Goal: Transaction & Acquisition: Book appointment/travel/reservation

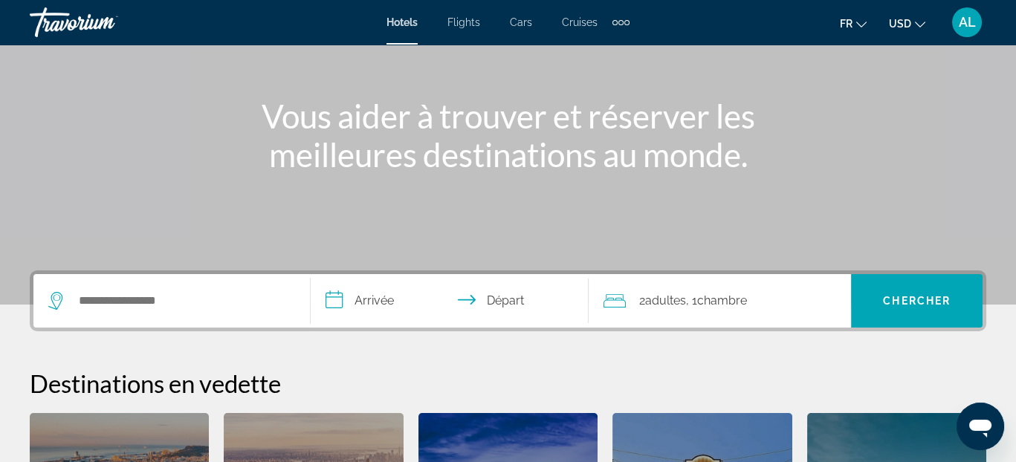
scroll to position [149, 0]
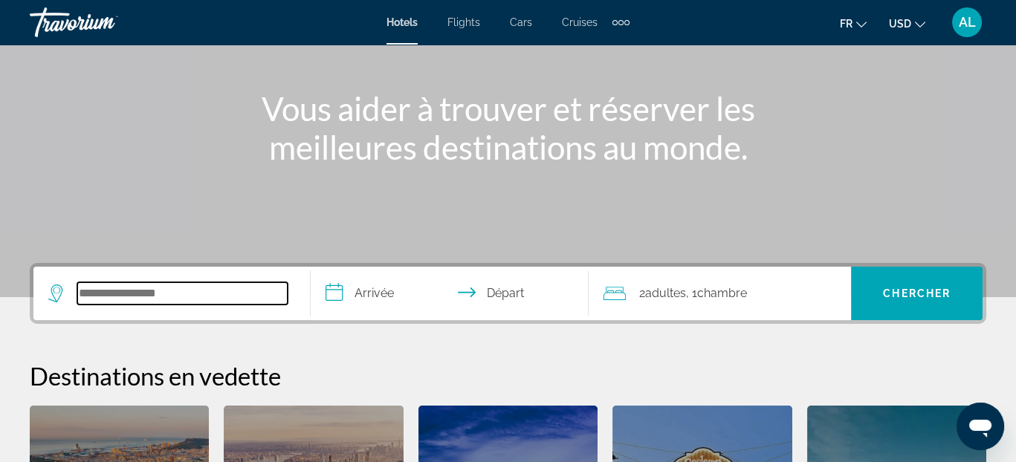
click at [215, 290] on input "Search widget" at bounding box center [182, 293] width 210 height 22
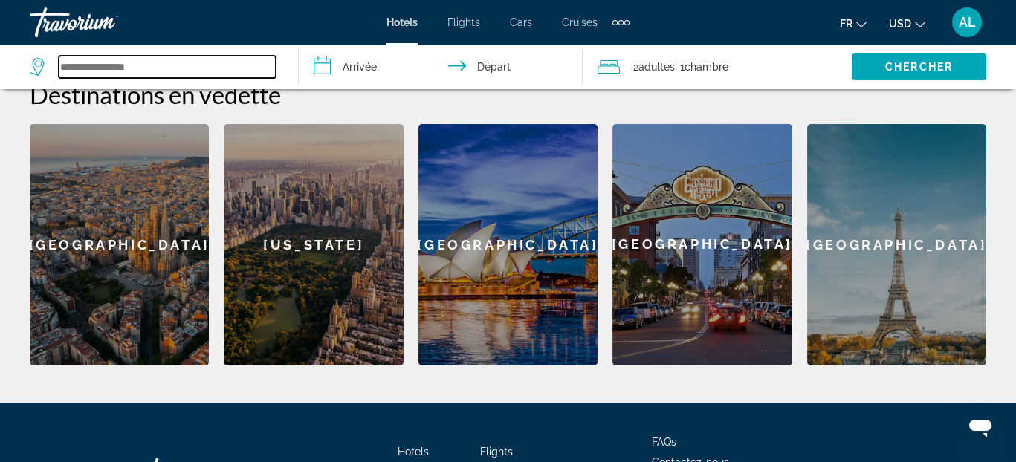
scroll to position [329, 0]
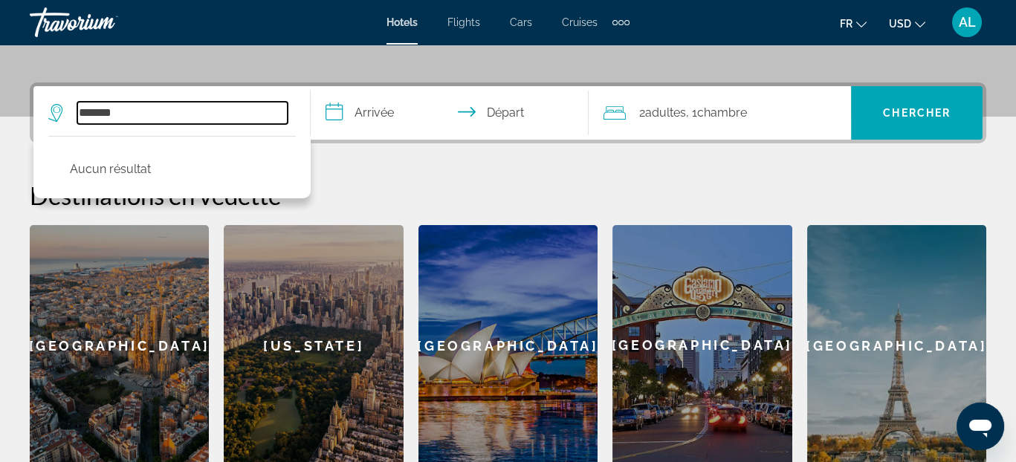
click at [150, 115] on input "*******" at bounding box center [182, 113] width 210 height 22
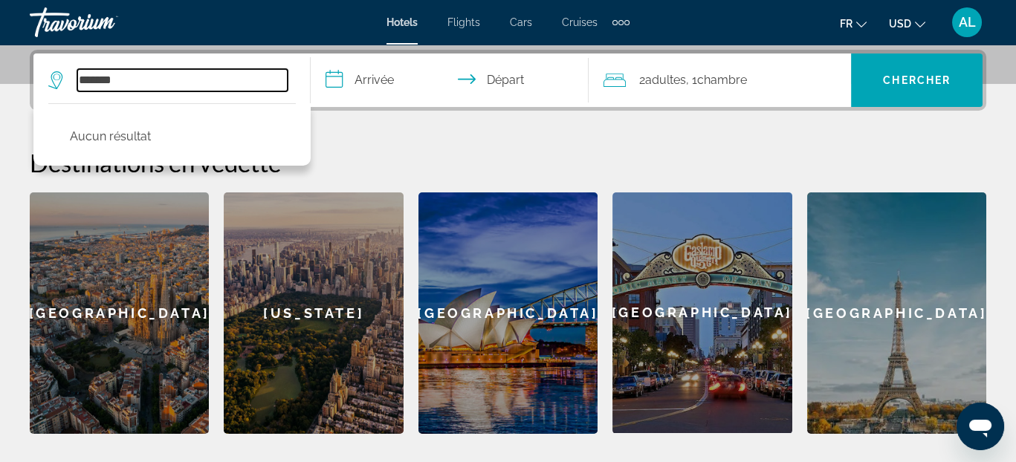
scroll to position [363, 0]
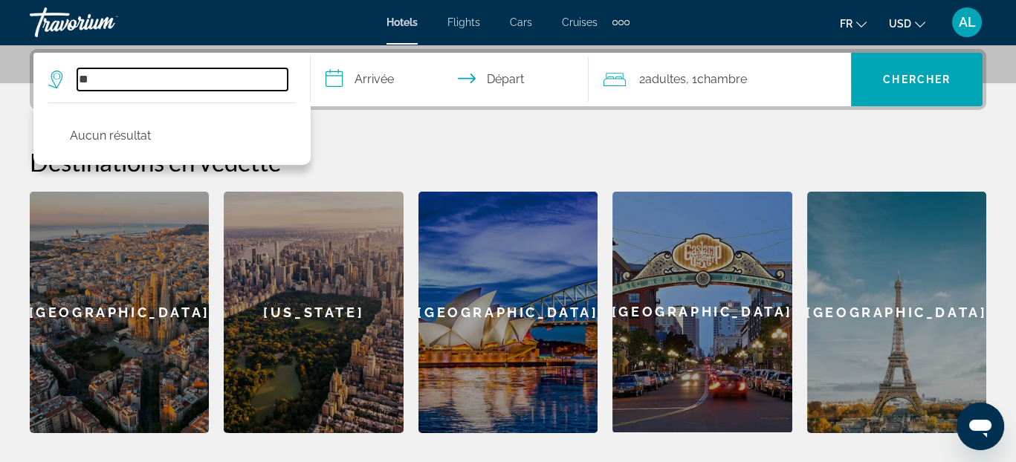
type input "*"
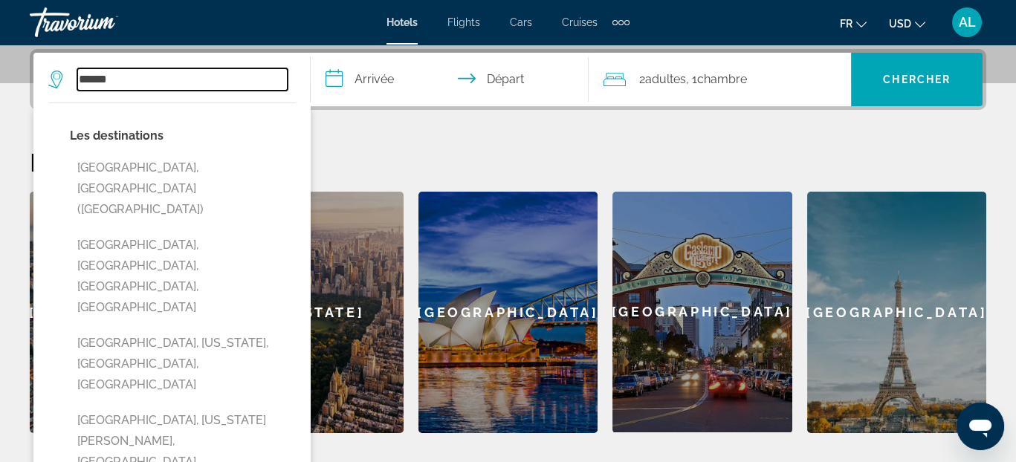
type input "******"
click at [922, 21] on icon "Change currency" at bounding box center [920, 24] width 10 height 10
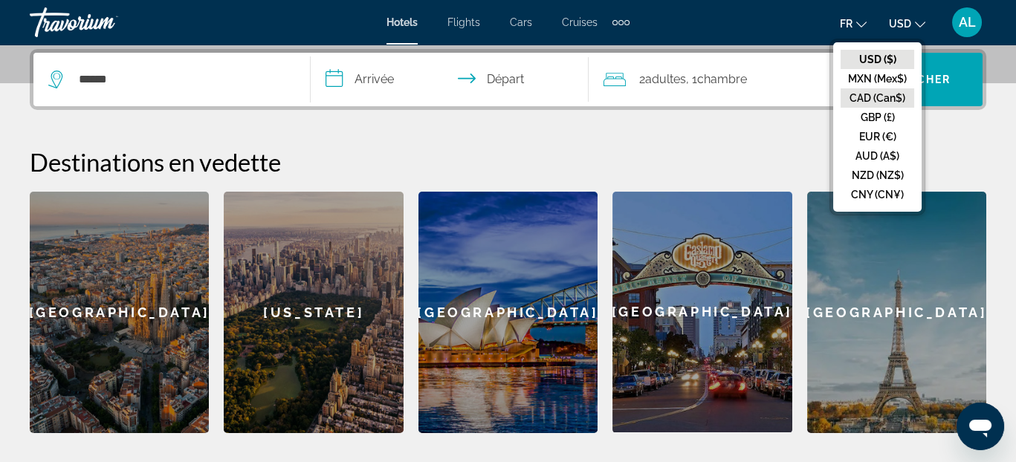
click at [870, 98] on button "CAD (Can$)" at bounding box center [878, 97] width 74 height 19
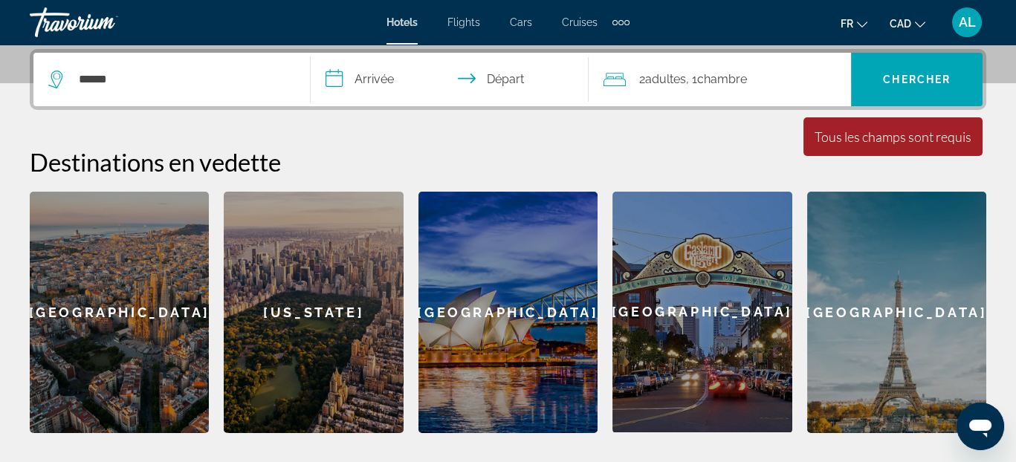
click at [380, 81] on input "**********" at bounding box center [452, 82] width 283 height 58
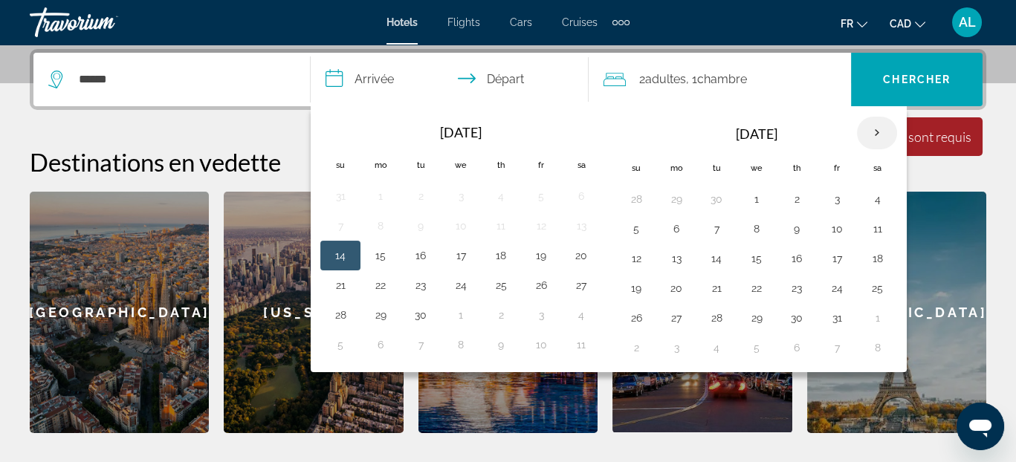
click at [873, 130] on th "Next month" at bounding box center [877, 133] width 40 height 33
click at [671, 199] on button "1" at bounding box center [676, 199] width 24 height 21
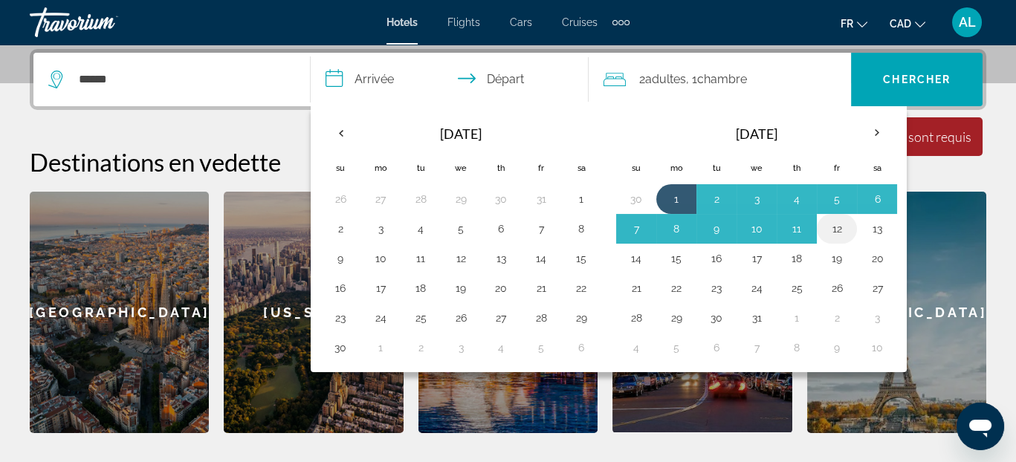
click at [830, 230] on button "12" at bounding box center [837, 229] width 24 height 21
type input "**********"
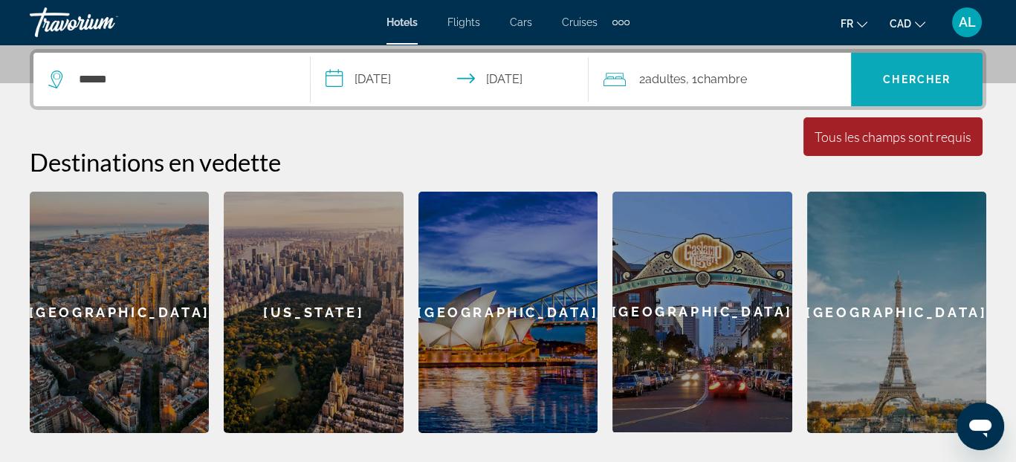
click at [893, 85] on span "Search widget" at bounding box center [917, 80] width 132 height 36
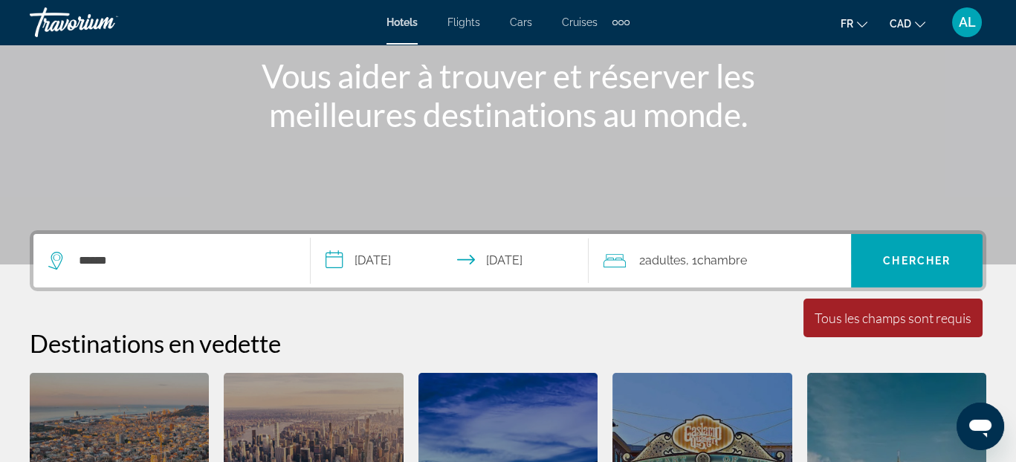
scroll to position [181, 0]
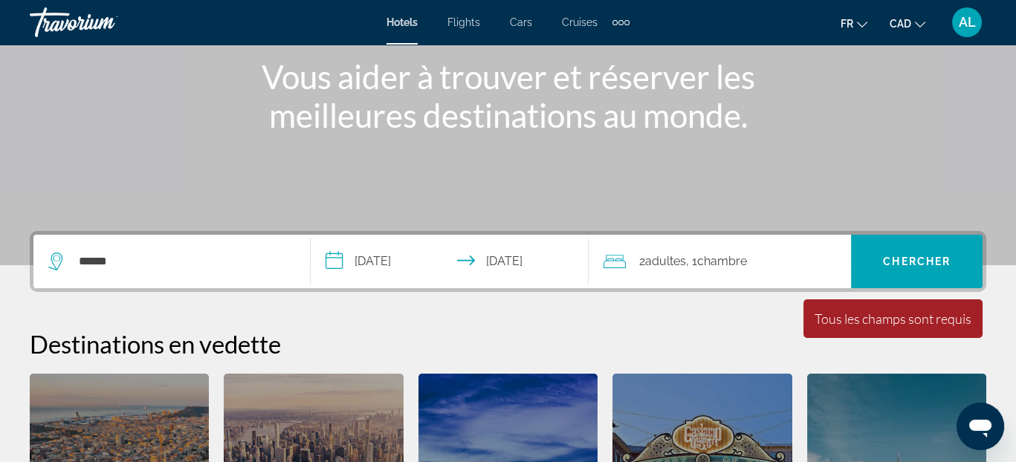
click at [732, 274] on div "2 Adulte Adultes , 1 Chambre pièces" at bounding box center [726, 262] width 247 height 54
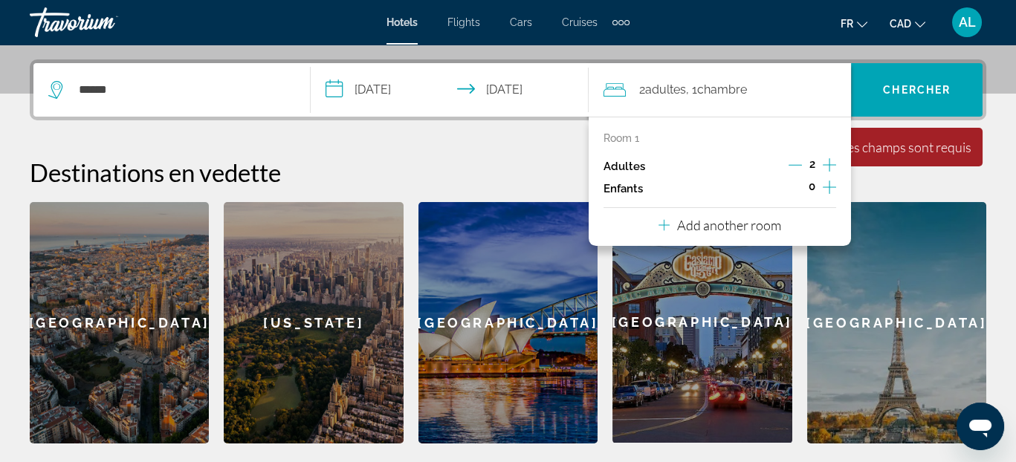
scroll to position [363, 0]
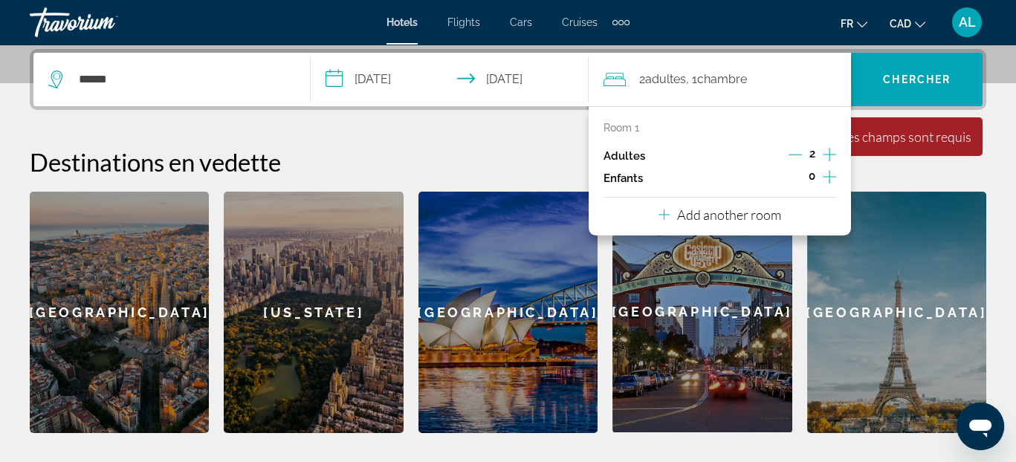
click at [628, 158] on p "Adultes" at bounding box center [624, 156] width 42 height 13
click at [910, 85] on span "Search widget" at bounding box center [917, 80] width 132 height 36
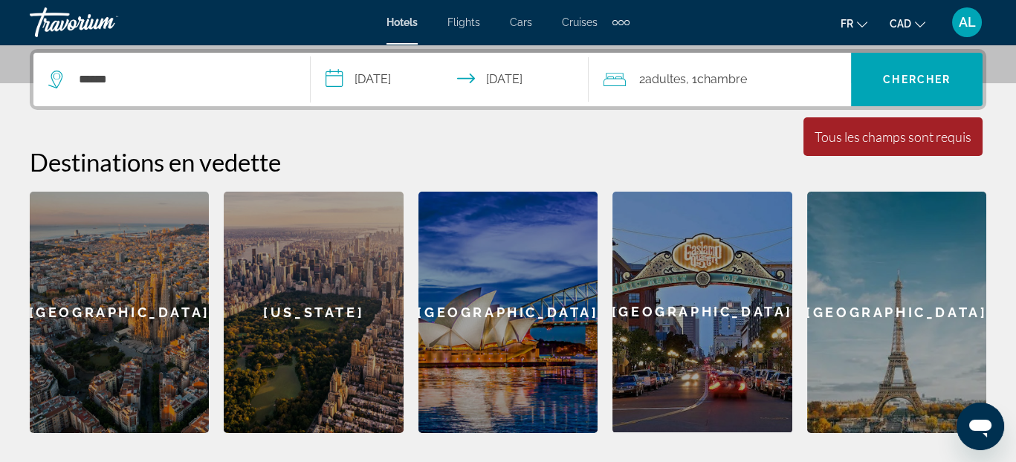
click at [928, 138] on div "Tous les champs sont requis" at bounding box center [893, 137] width 157 height 16
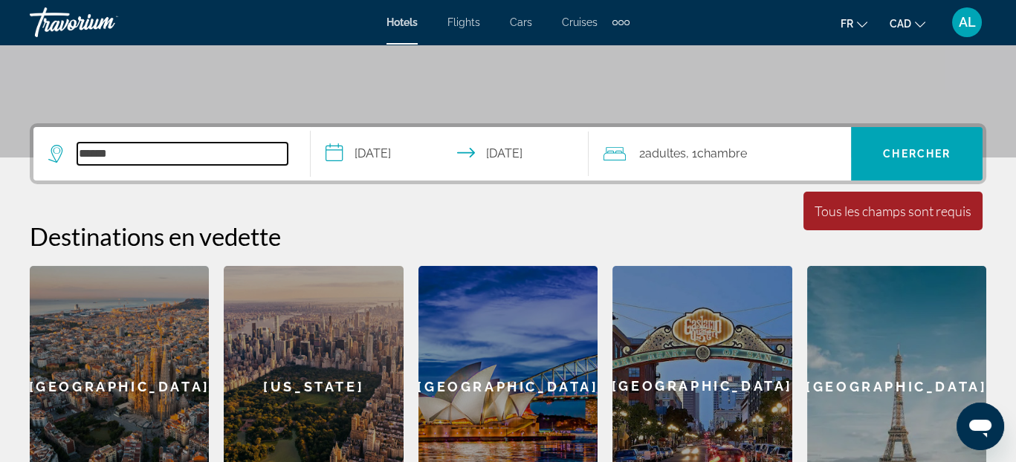
click at [156, 164] on input "******" at bounding box center [182, 154] width 210 height 22
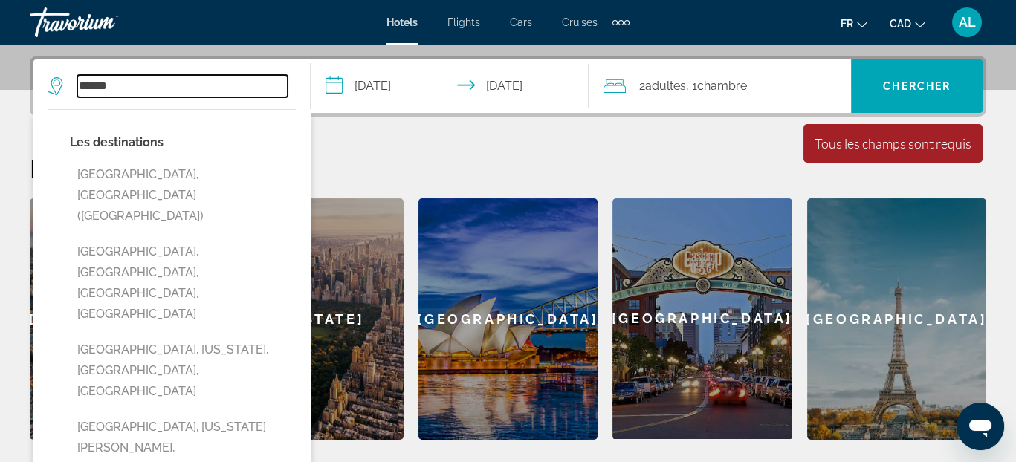
scroll to position [363, 0]
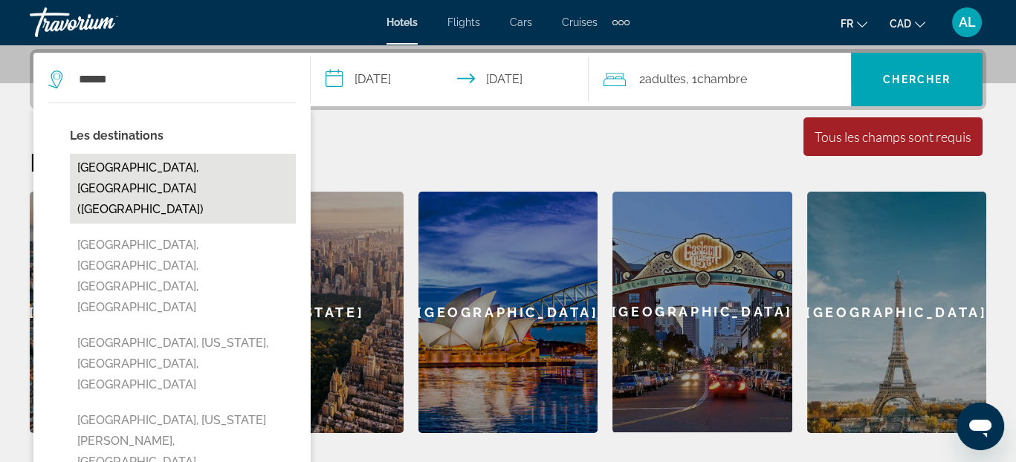
click at [154, 166] on button "[GEOGRAPHIC_DATA], [GEOGRAPHIC_DATA] ([GEOGRAPHIC_DATA])" at bounding box center [183, 189] width 226 height 70
type input "**********"
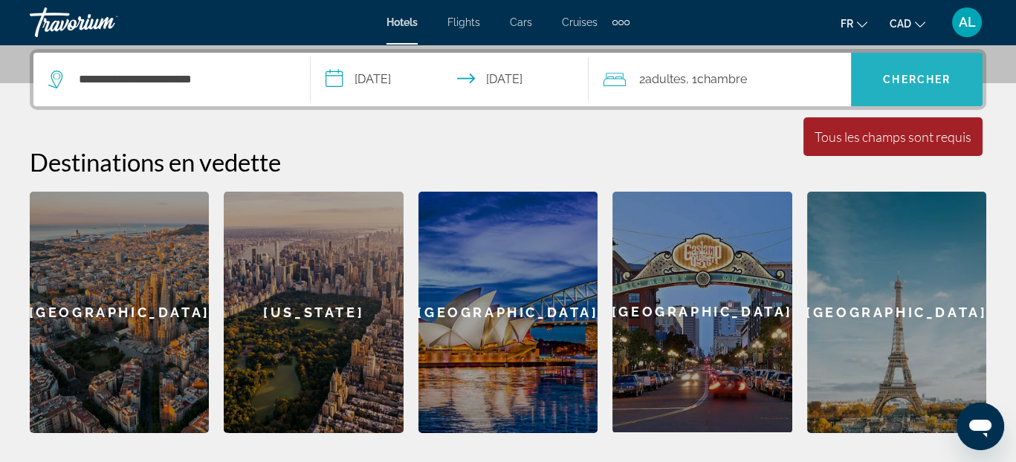
click at [927, 86] on span "Search widget" at bounding box center [917, 80] width 132 height 36
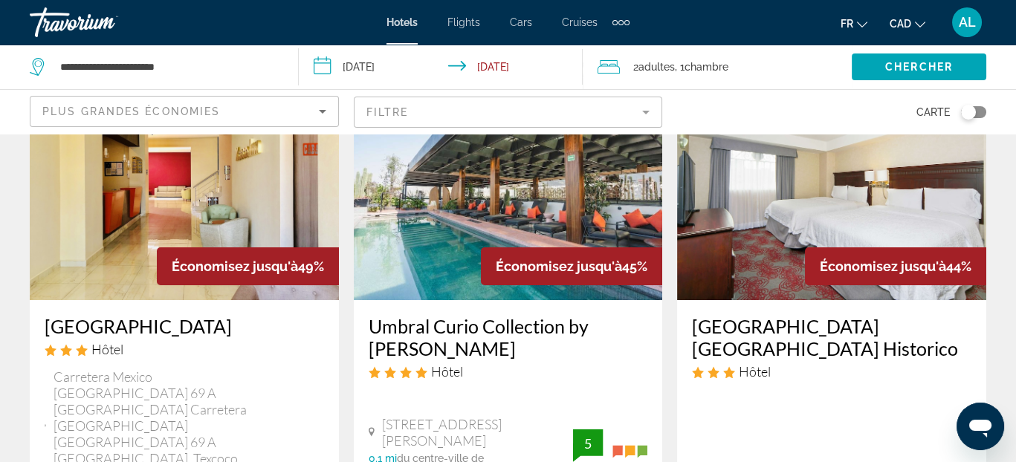
scroll to position [149, 0]
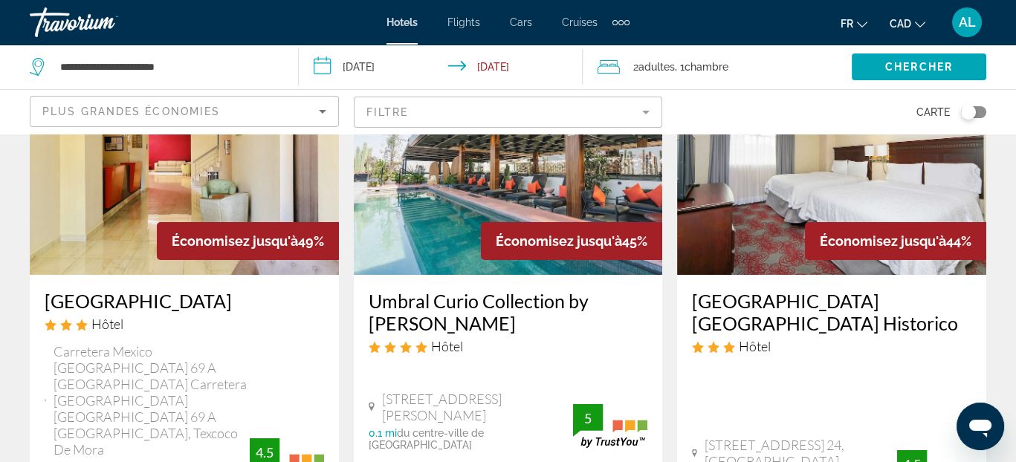
click at [650, 111] on mat-form-field "Filtre" at bounding box center [508, 112] width 309 height 31
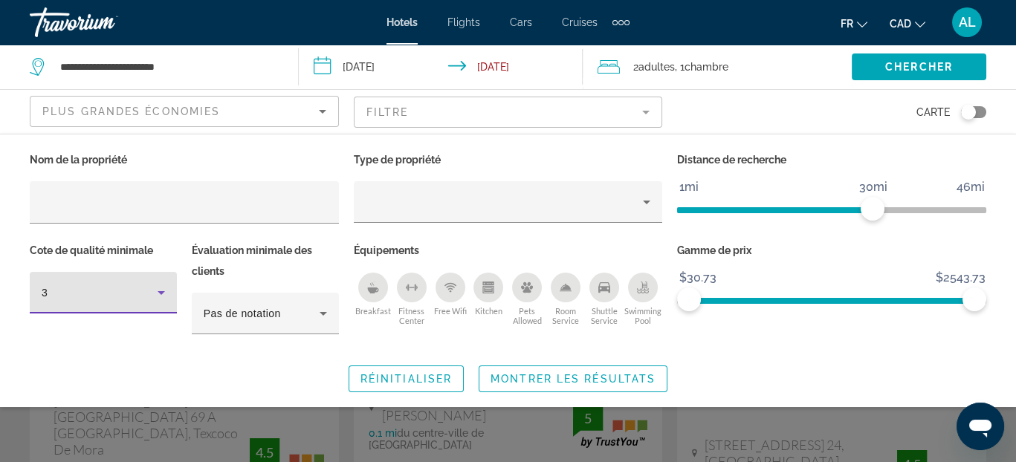
click at [160, 291] on icon "Hotel Filters" at bounding box center [161, 293] width 7 height 4
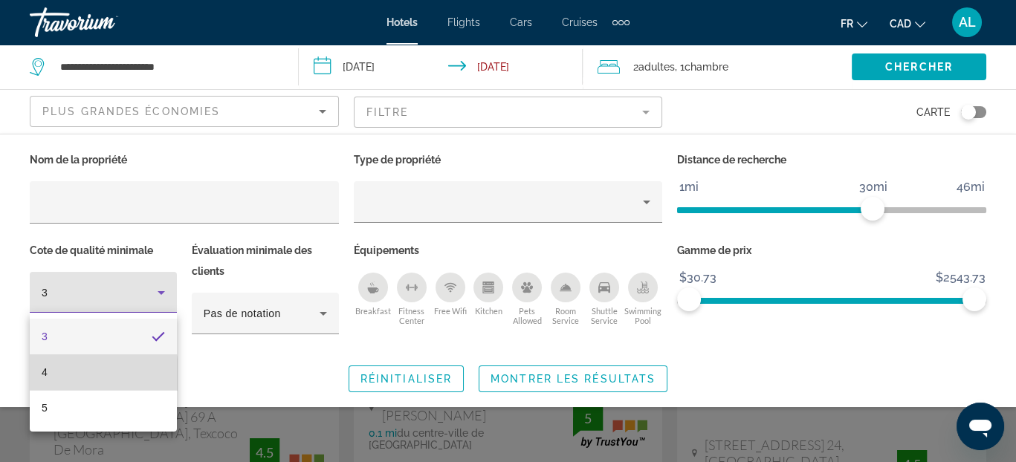
click at [56, 377] on mat-option "4" at bounding box center [103, 373] width 147 height 36
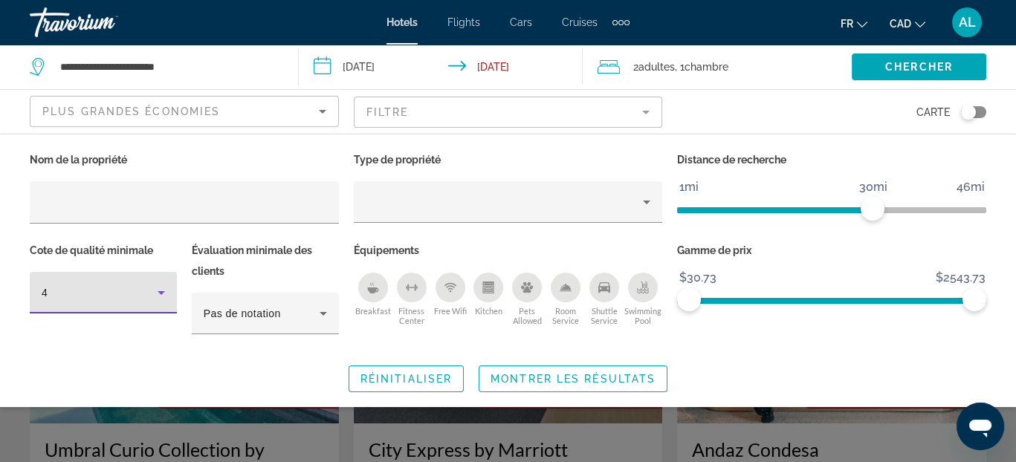
click at [913, 211] on span "ngx-slider" at bounding box center [831, 210] width 309 height 6
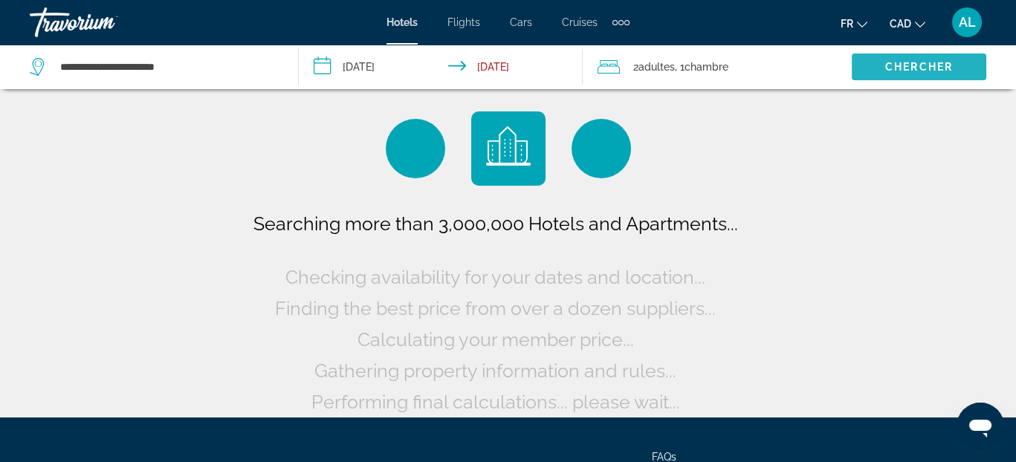
click at [909, 64] on span "Chercher" at bounding box center [919, 67] width 68 height 12
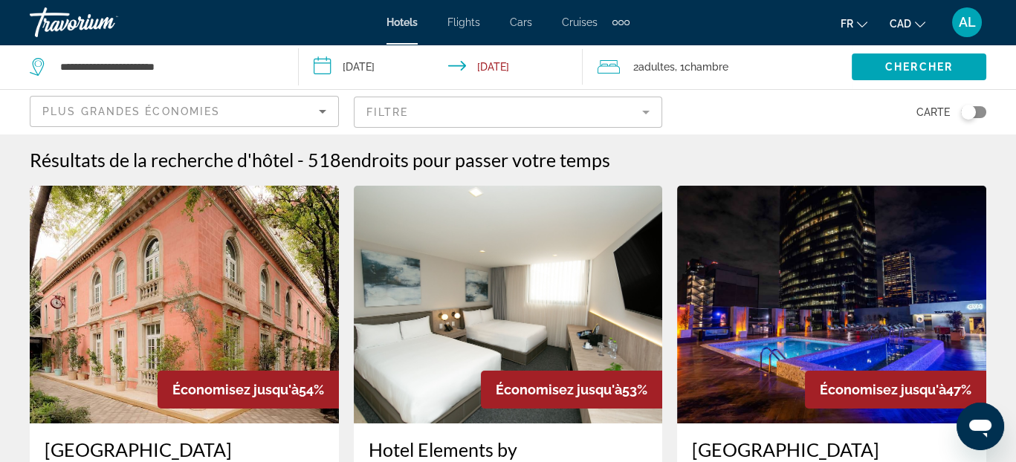
click at [248, 114] on div "Plus grandes économies" at bounding box center [180, 112] width 276 height 18
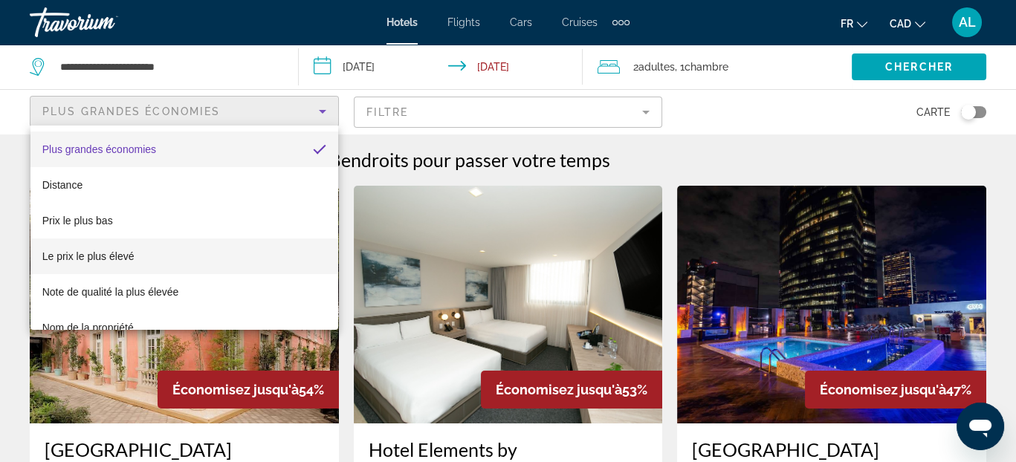
scroll to position [56, 0]
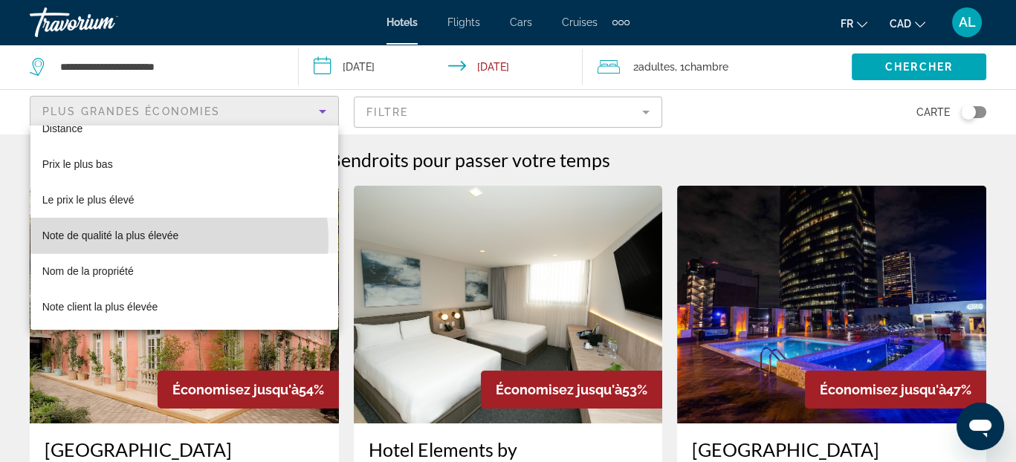
click at [170, 239] on span "Note de qualité la plus élevée" at bounding box center [110, 236] width 137 height 12
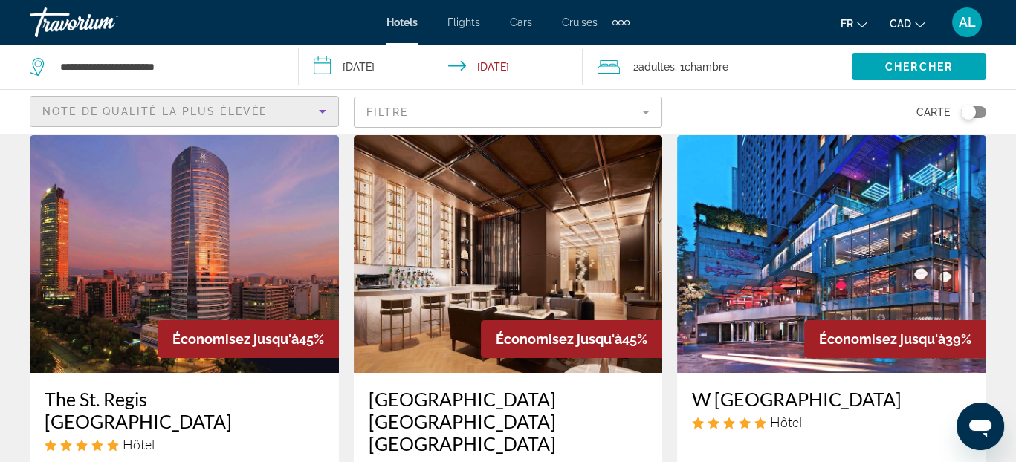
scroll to position [74, 0]
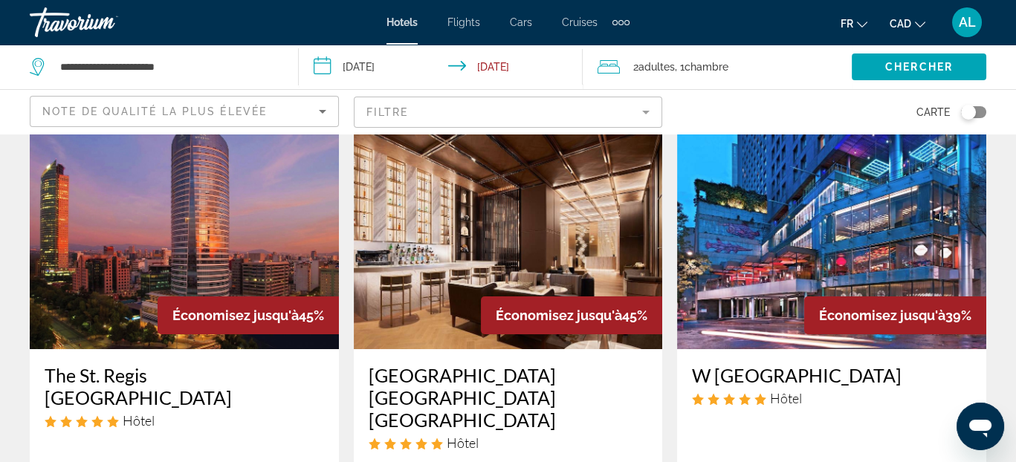
click at [632, 114] on mat-form-field "Filtre" at bounding box center [508, 112] width 309 height 31
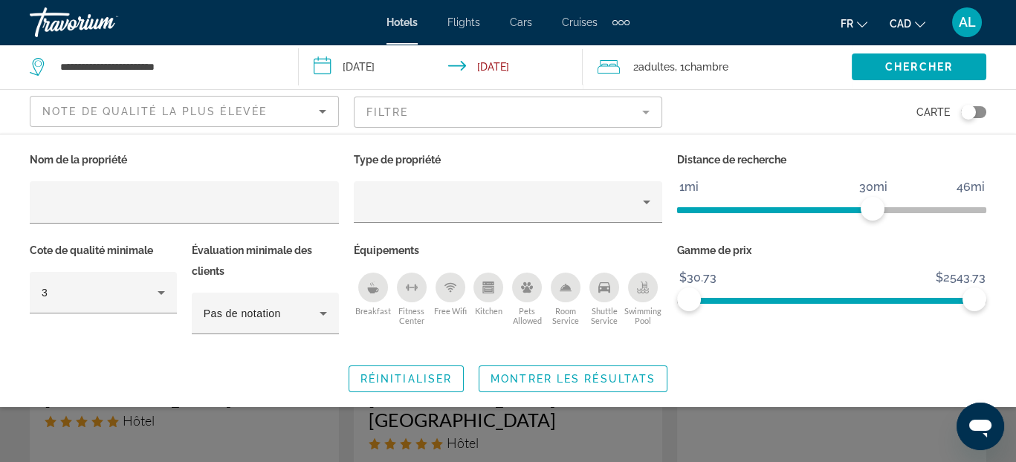
click at [485, 290] on icon "Kitchen" at bounding box center [489, 290] width 8 height 4
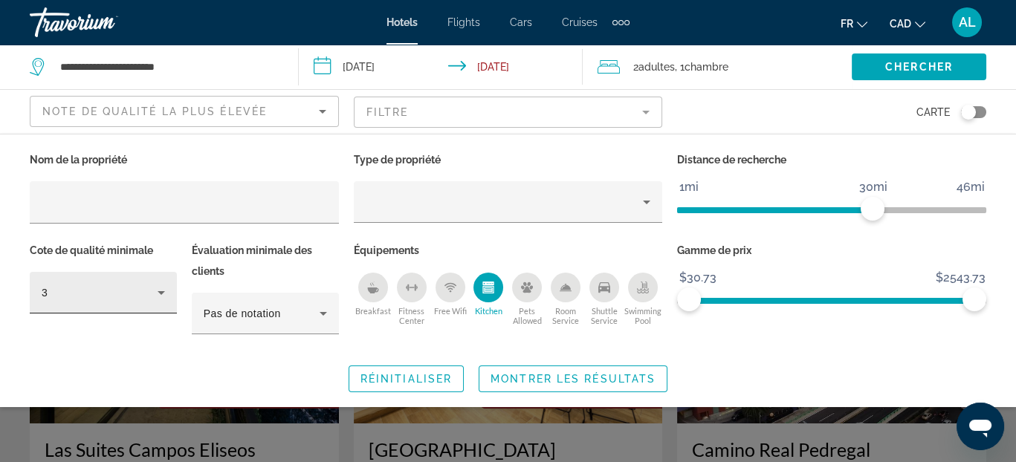
click at [155, 291] on icon "Hotel Filters" at bounding box center [161, 293] width 18 height 18
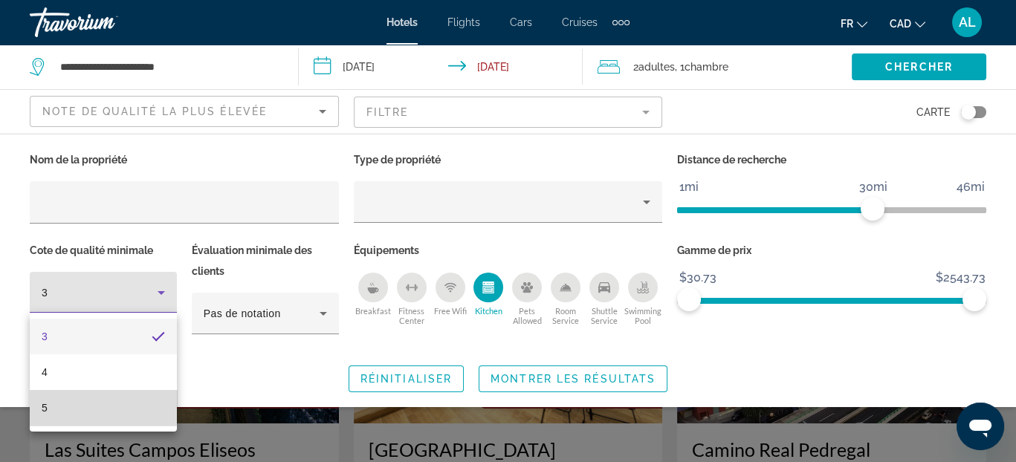
click at [102, 407] on mat-option "5" at bounding box center [103, 408] width 147 height 36
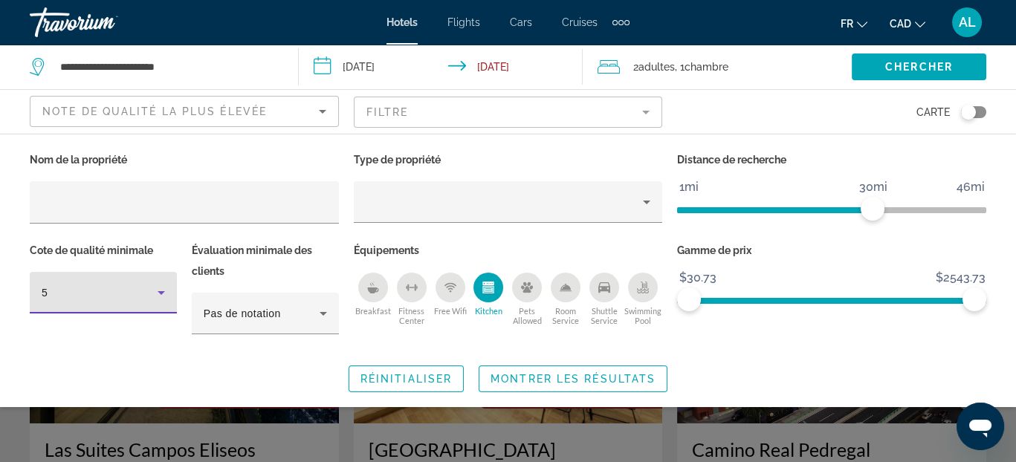
click at [326, 110] on icon "Sort by" at bounding box center [322, 112] width 7 height 4
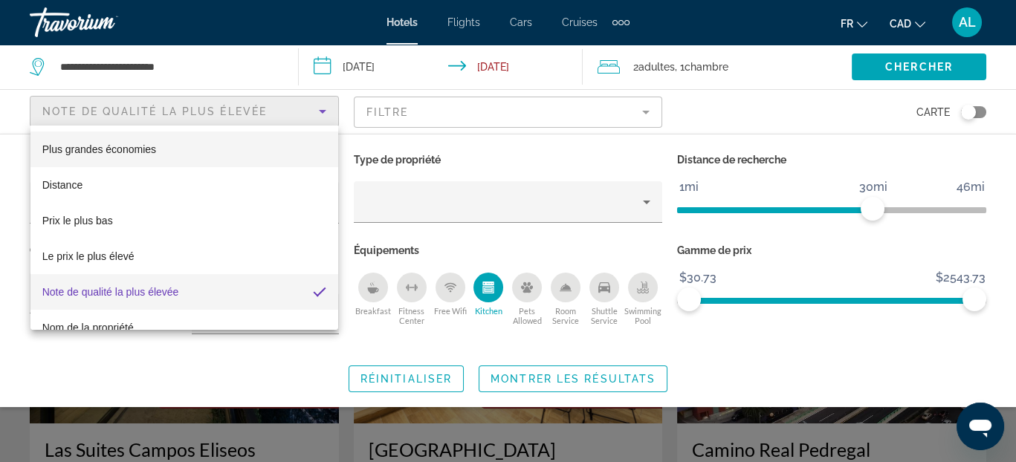
click at [215, 149] on mat-option "Plus grandes économies" at bounding box center [184, 150] width 308 height 36
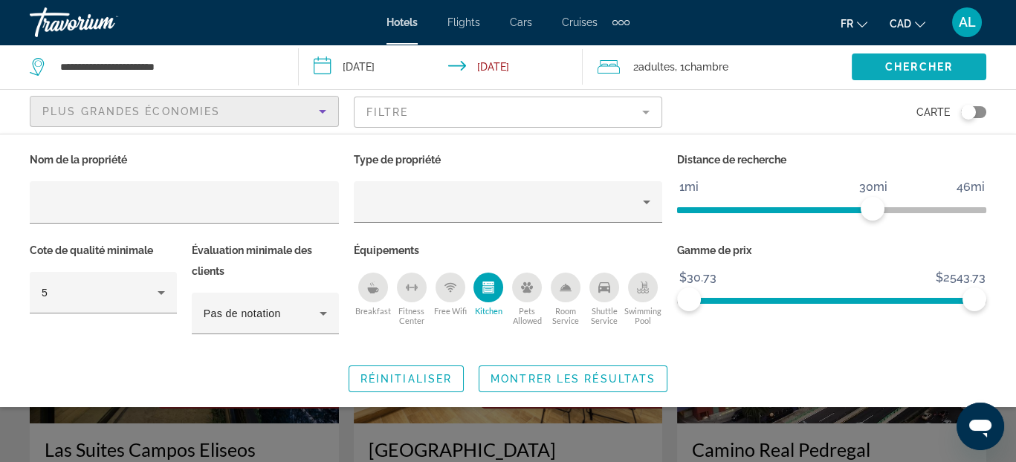
click at [928, 66] on span "Chercher" at bounding box center [919, 67] width 68 height 12
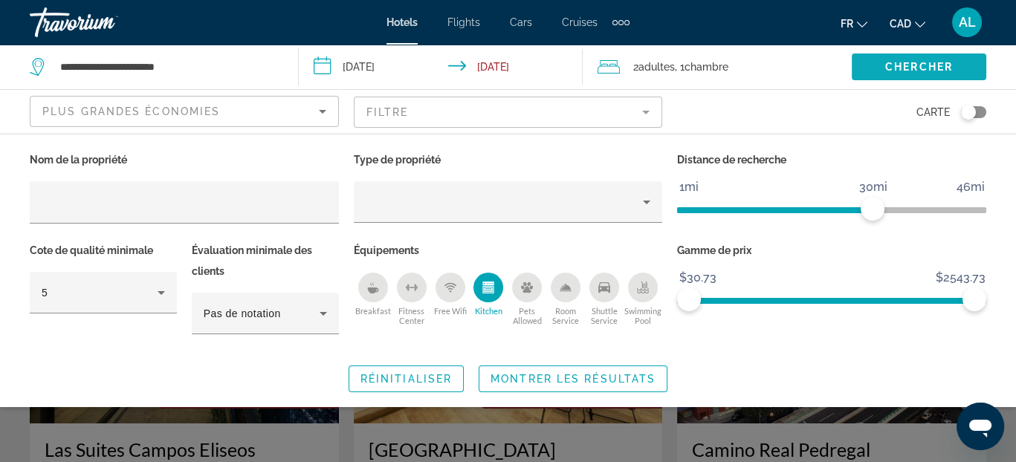
click at [912, 62] on span "Chercher" at bounding box center [919, 67] width 68 height 12
click at [572, 380] on span "Montrer les résultats" at bounding box center [573, 379] width 165 height 12
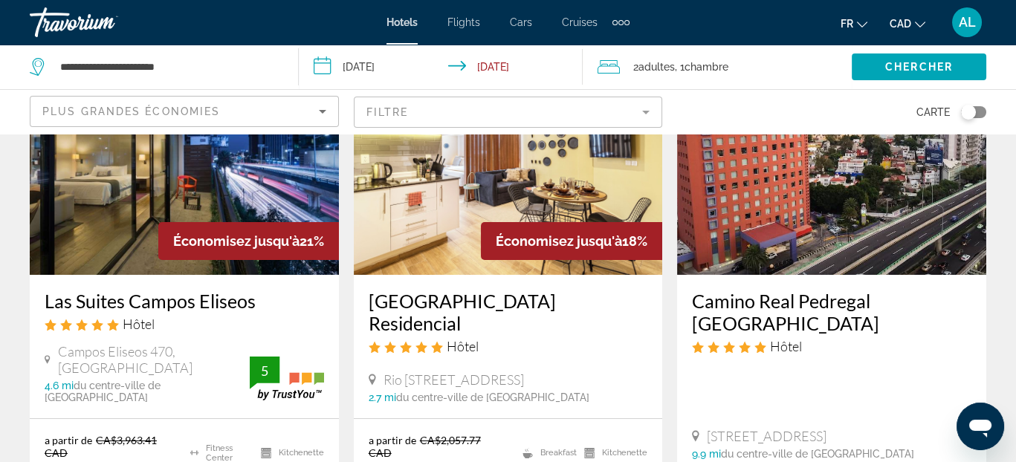
scroll to position [74, 0]
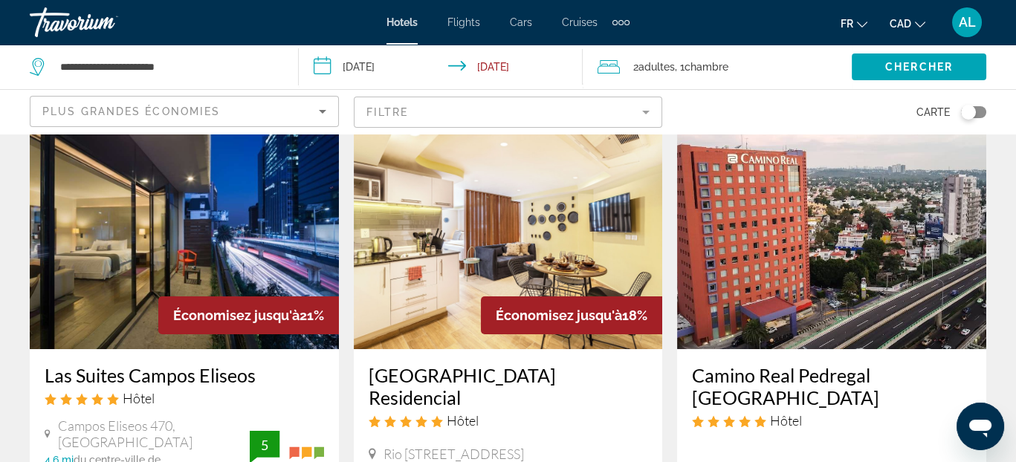
click at [155, 289] on img "Main content" at bounding box center [184, 230] width 309 height 238
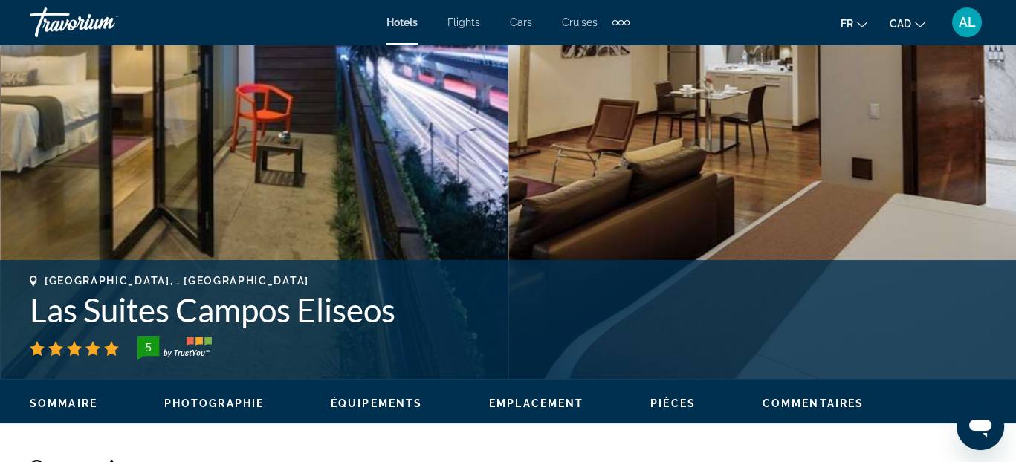
scroll to position [223, 0]
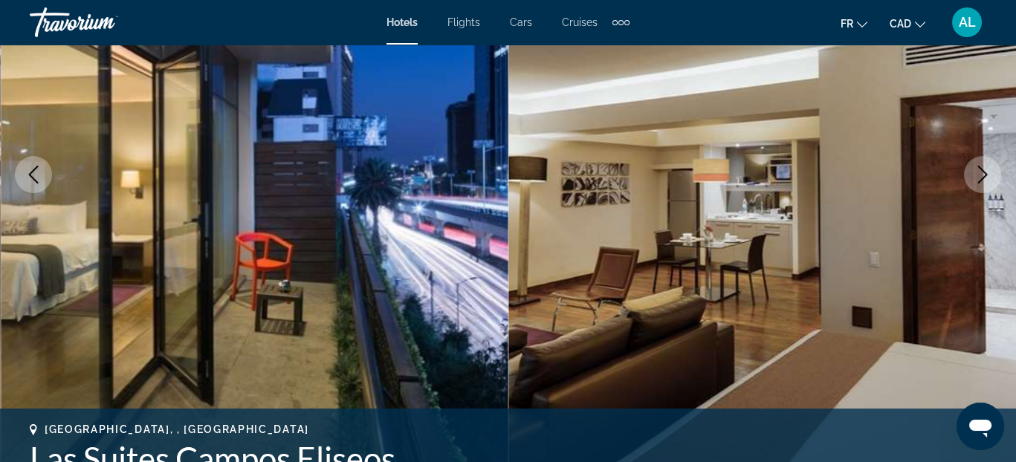
click at [986, 178] on icon "Next image" at bounding box center [983, 175] width 18 height 18
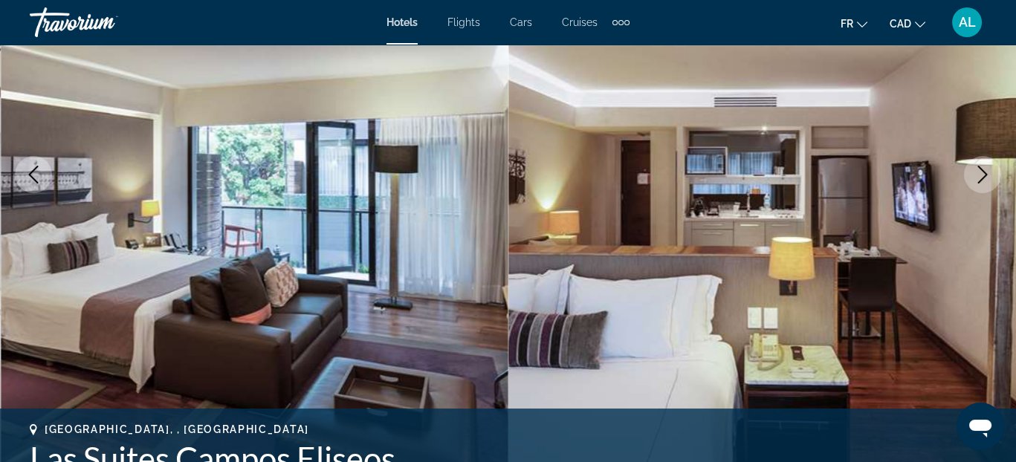
click at [986, 178] on icon "Next image" at bounding box center [983, 175] width 18 height 18
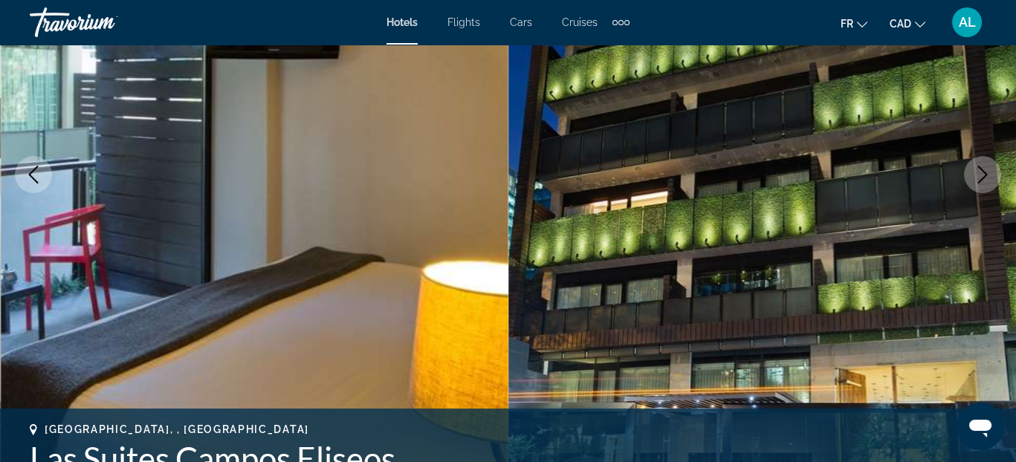
click at [986, 178] on icon "Next image" at bounding box center [983, 175] width 18 height 18
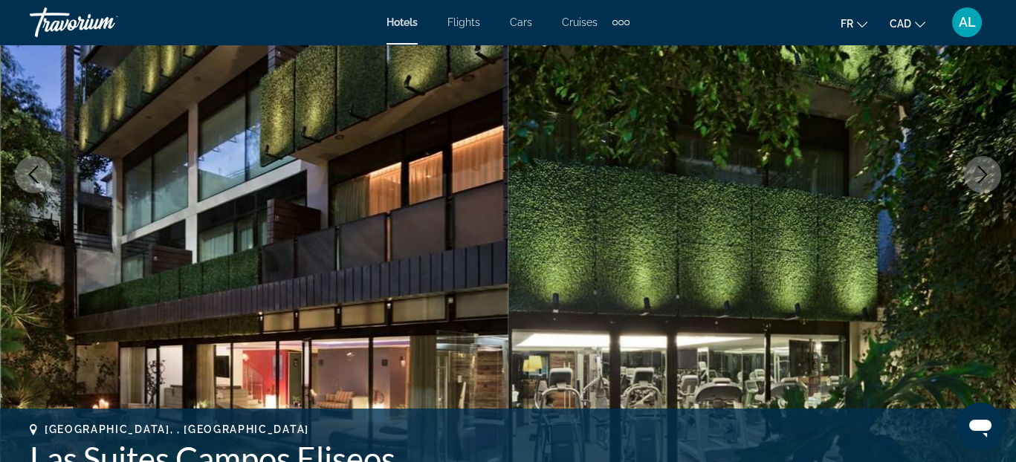
click at [986, 178] on icon "Next image" at bounding box center [983, 175] width 18 height 18
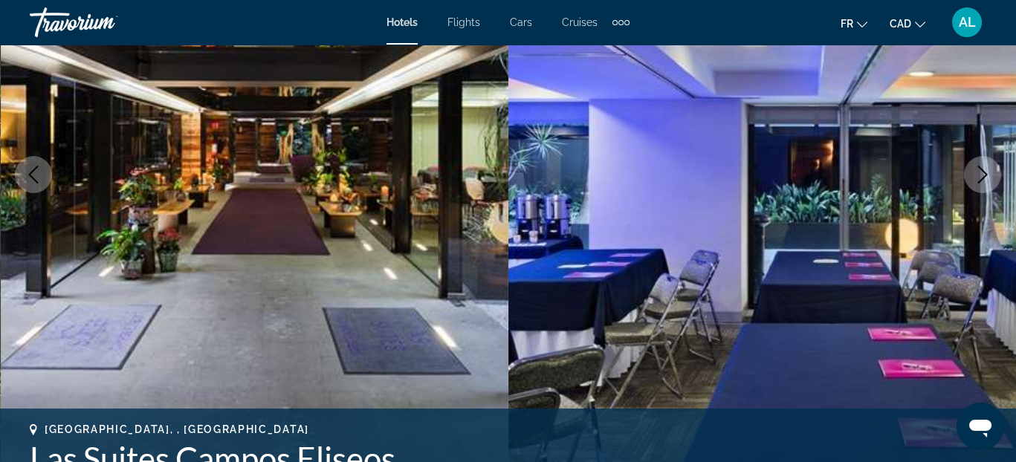
click at [985, 181] on icon "Next image" at bounding box center [983, 175] width 18 height 18
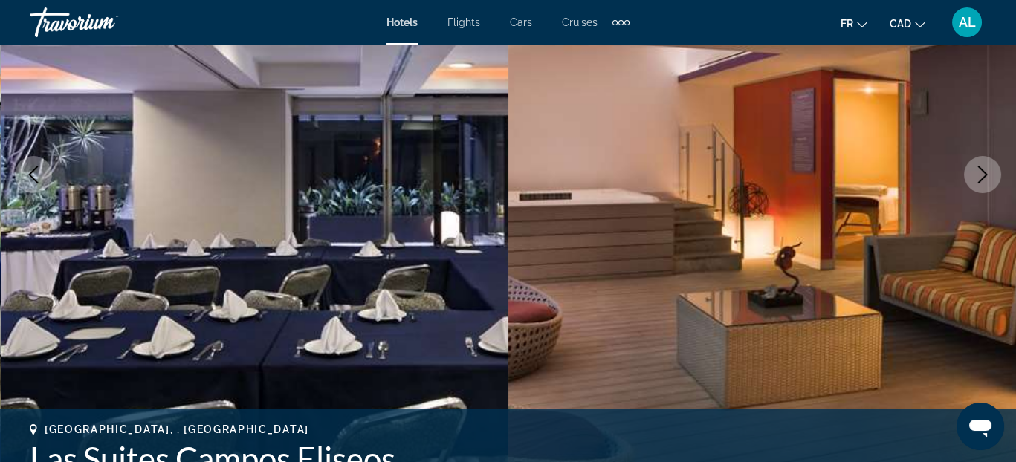
click at [985, 181] on icon "Next image" at bounding box center [983, 175] width 18 height 18
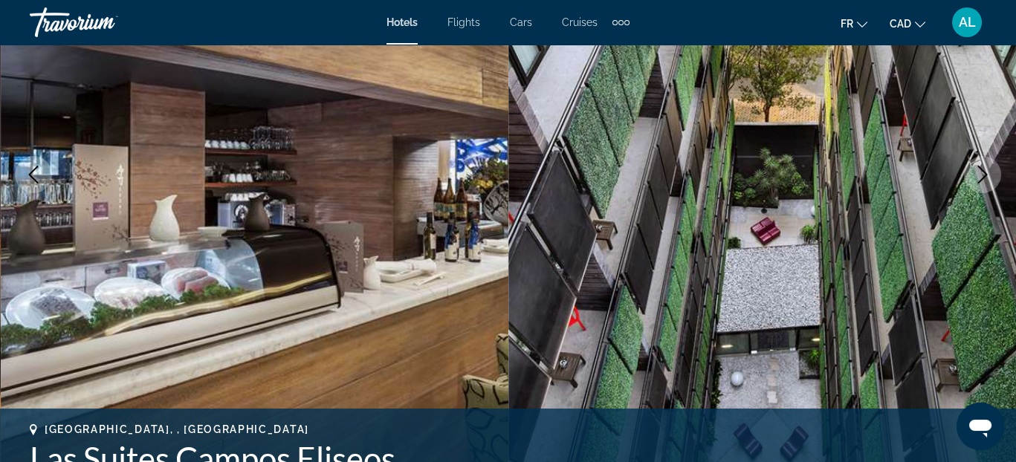
click at [985, 181] on icon "Next image" at bounding box center [983, 175] width 18 height 18
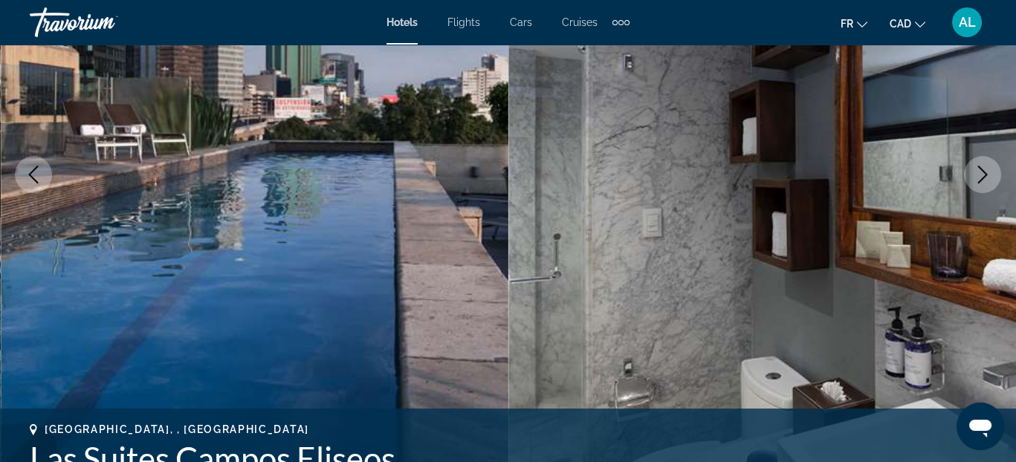
click at [984, 181] on icon "Next image" at bounding box center [983, 175] width 18 height 18
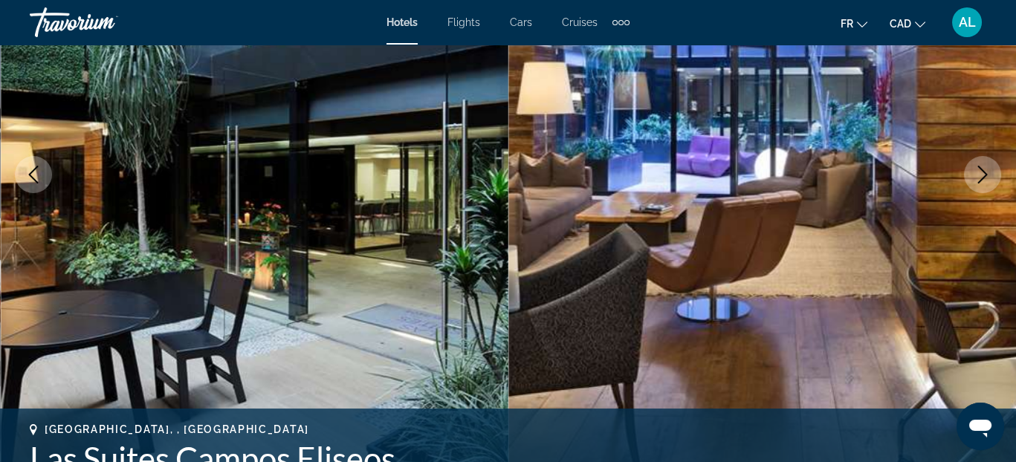
click at [984, 181] on icon "Next image" at bounding box center [983, 175] width 18 height 18
